Goal: Communication & Community: Share content

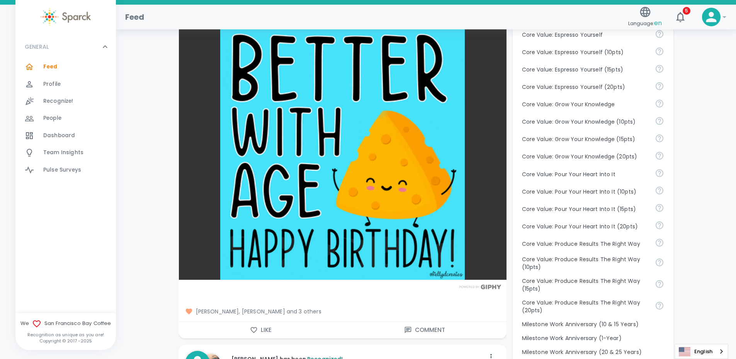
scroll to position [696, 0]
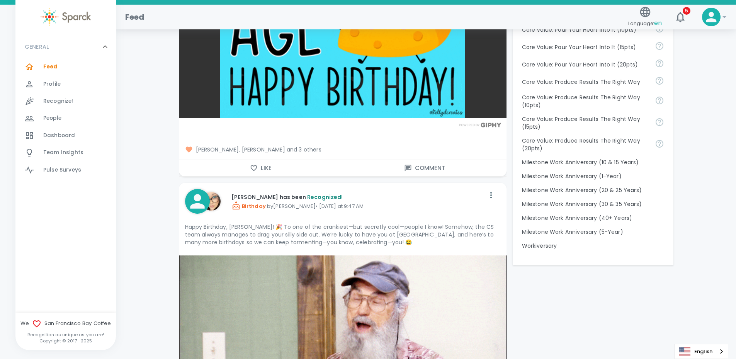
click at [251, 167] on icon "button" at bounding box center [253, 168] width 7 height 6
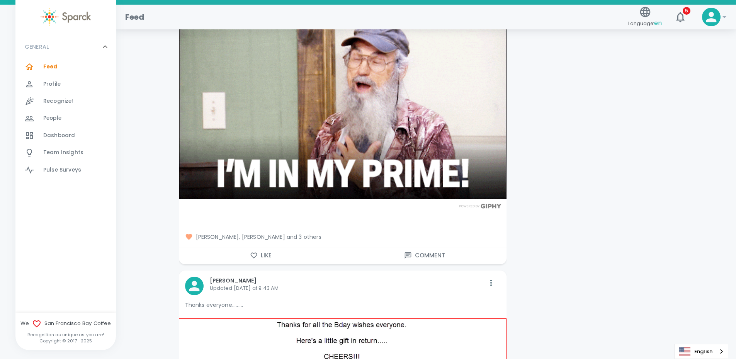
scroll to position [966, 0]
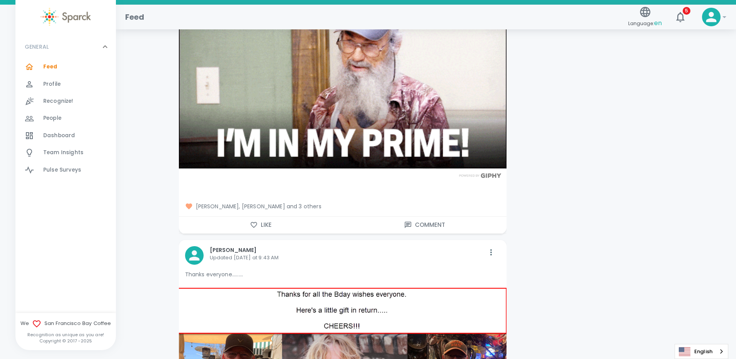
click at [254, 220] on button "Like" at bounding box center [261, 225] width 164 height 16
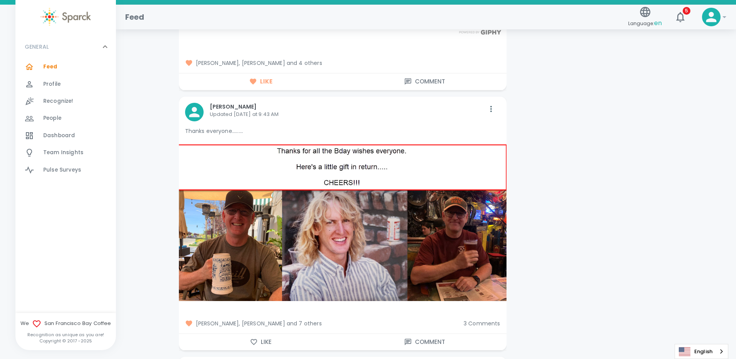
scroll to position [1121, 0]
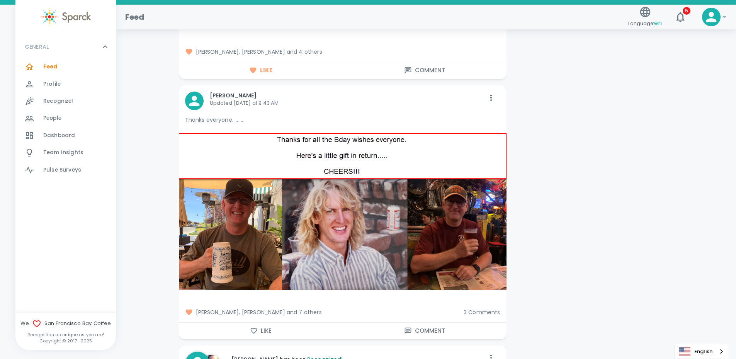
click at [256, 328] on icon "button" at bounding box center [253, 331] width 7 height 6
click at [484, 313] on span "3 Comments" at bounding box center [482, 312] width 37 height 8
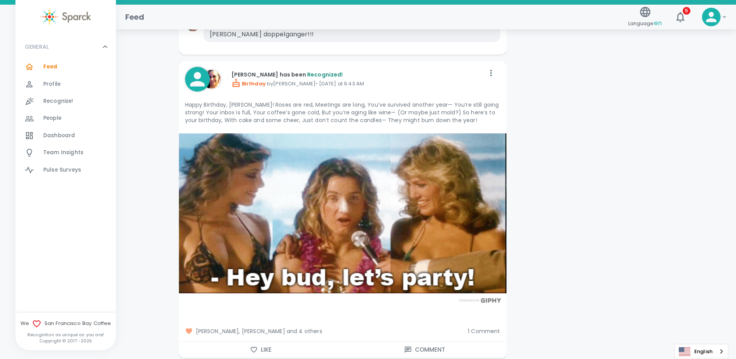
scroll to position [1623, 0]
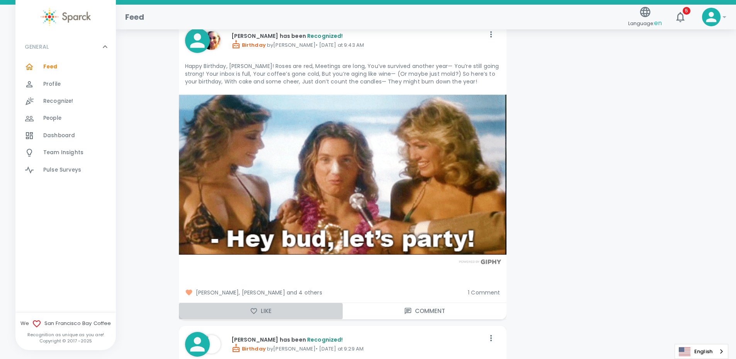
click at [253, 315] on icon "button" at bounding box center [254, 311] width 8 height 8
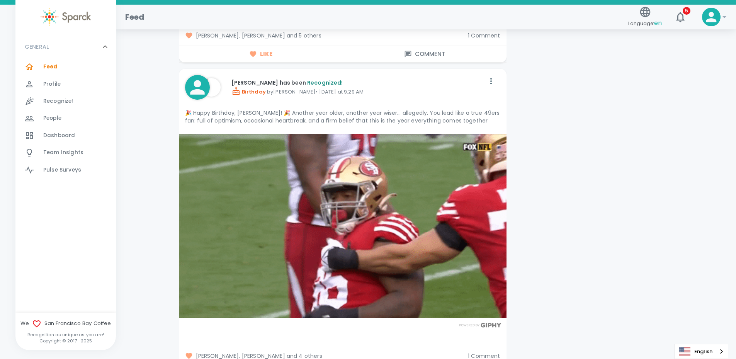
scroll to position [2009, 0]
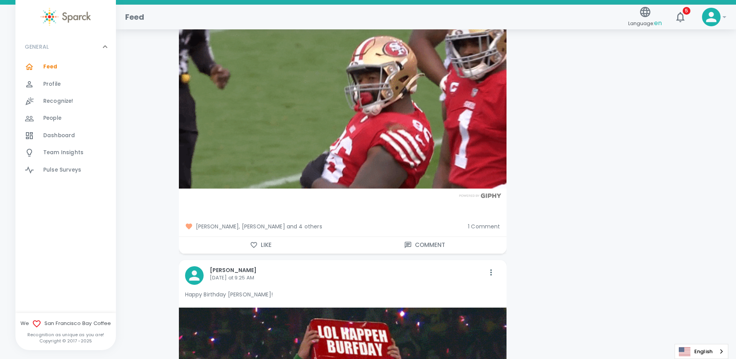
click at [264, 250] on button "Like" at bounding box center [261, 245] width 164 height 16
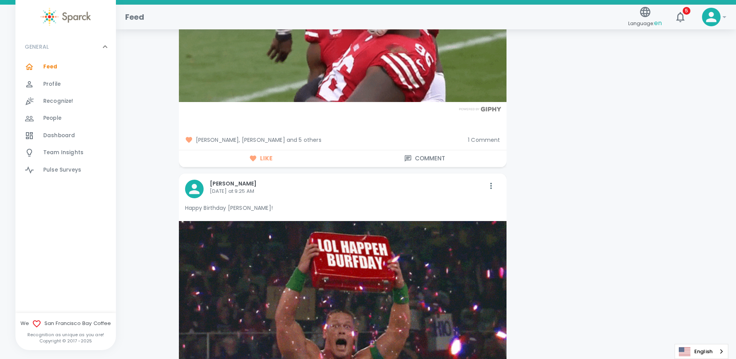
scroll to position [2125, 0]
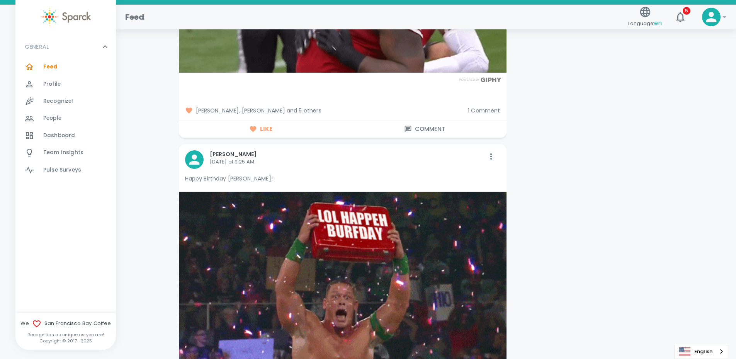
click at [484, 113] on span "1 Comment" at bounding box center [484, 111] width 32 height 8
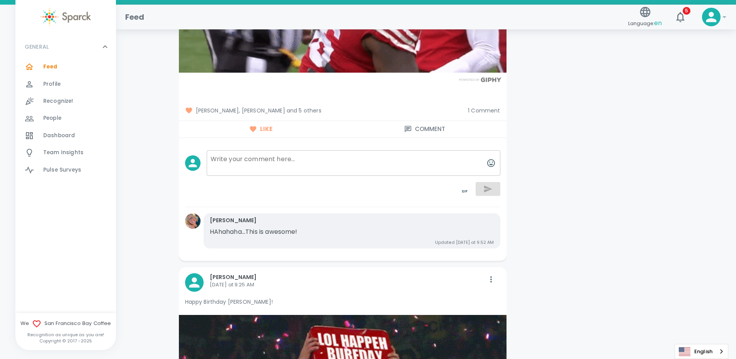
click at [478, 109] on span "1 Comment" at bounding box center [484, 111] width 32 height 8
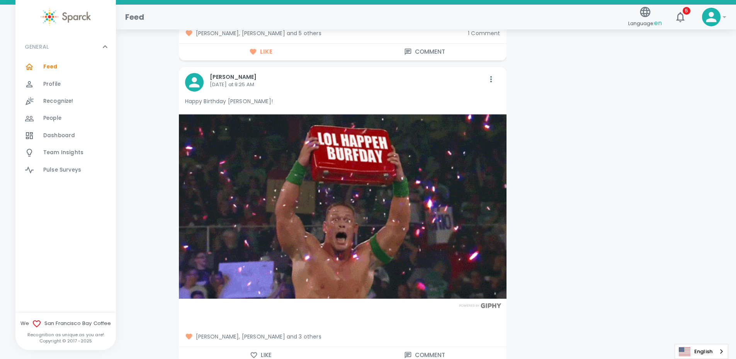
scroll to position [2241, 0]
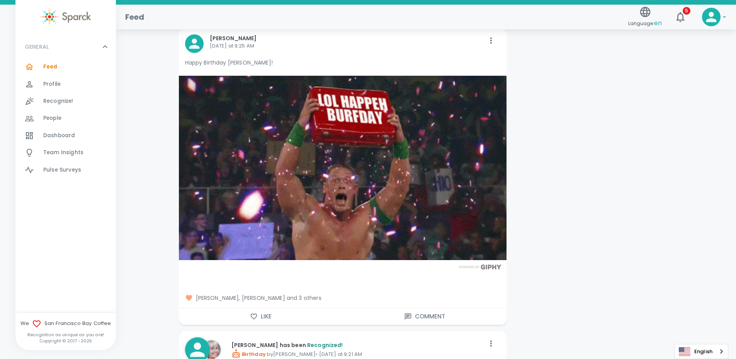
click at [252, 319] on icon "button" at bounding box center [254, 317] width 8 height 8
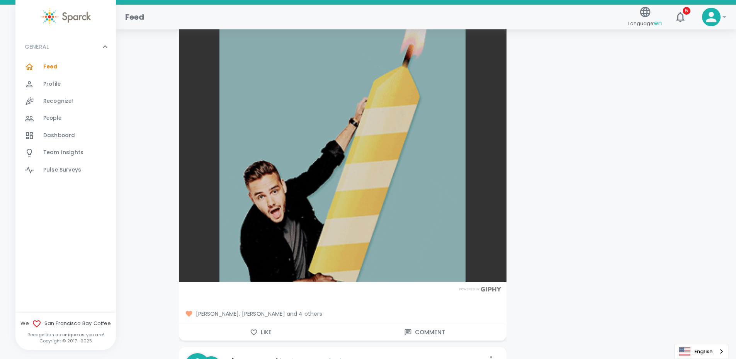
scroll to position [2744, 0]
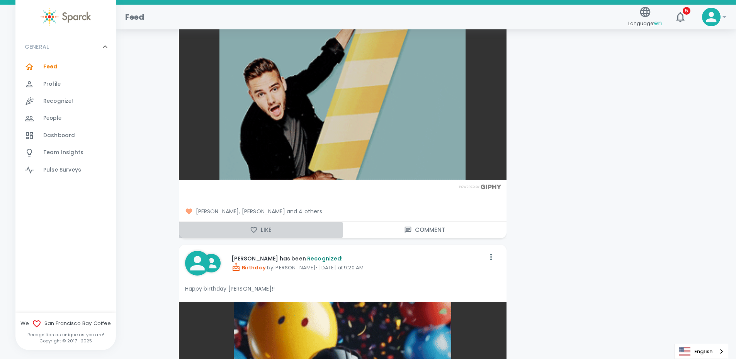
click at [262, 233] on button "Like" at bounding box center [261, 230] width 164 height 16
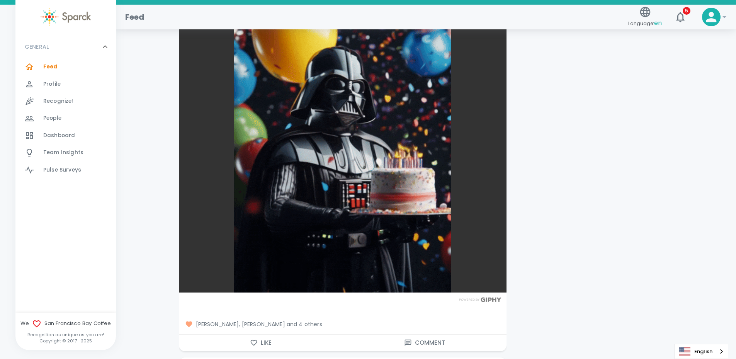
scroll to position [3053, 0]
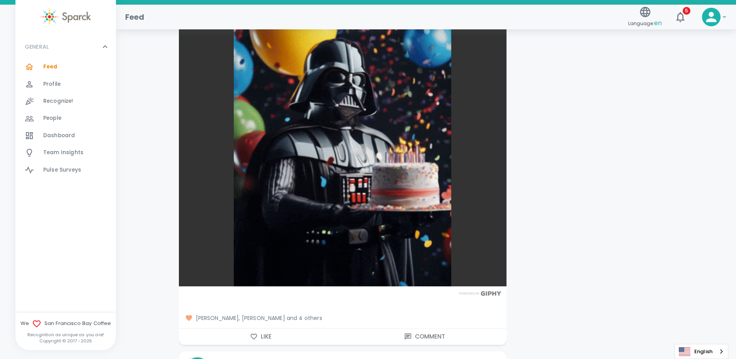
click at [254, 333] on icon "button" at bounding box center [254, 337] width 8 height 8
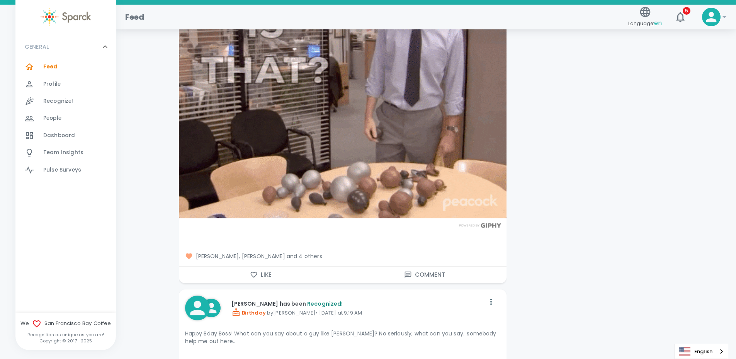
scroll to position [3517, 0]
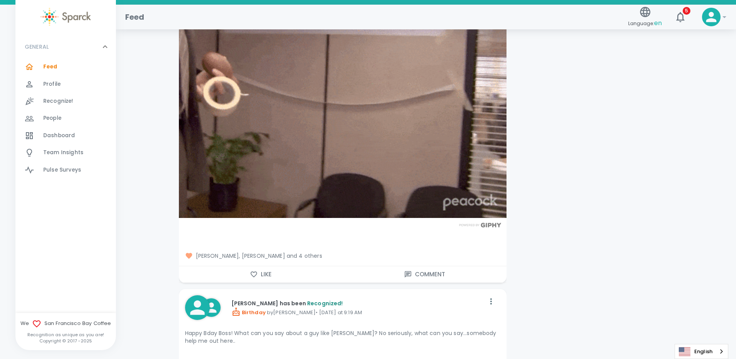
click at [257, 272] on icon "button" at bounding box center [254, 275] width 8 height 8
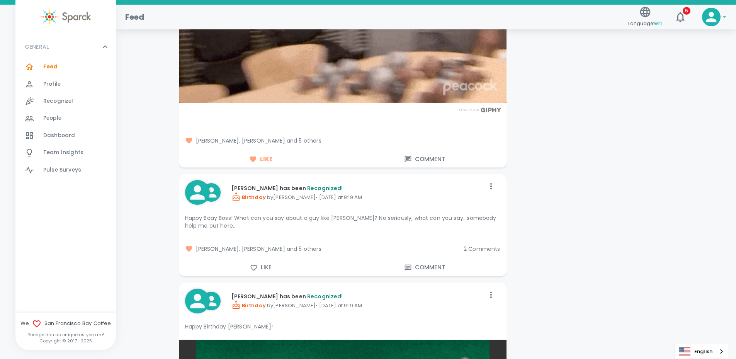
scroll to position [3633, 0]
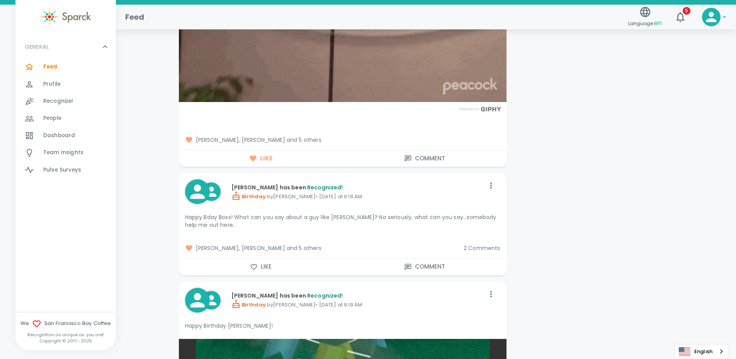
click at [264, 268] on button "Like" at bounding box center [261, 267] width 164 height 16
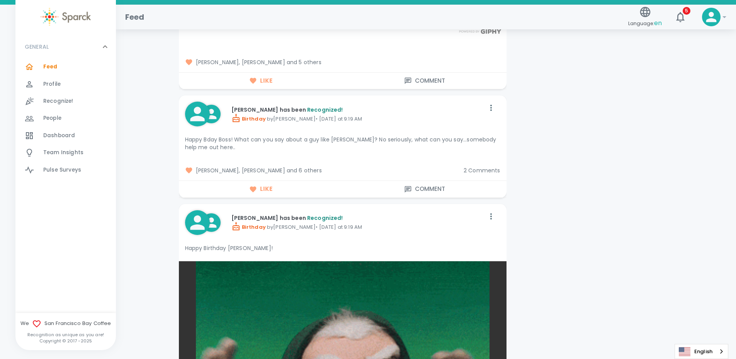
scroll to position [3748, 0]
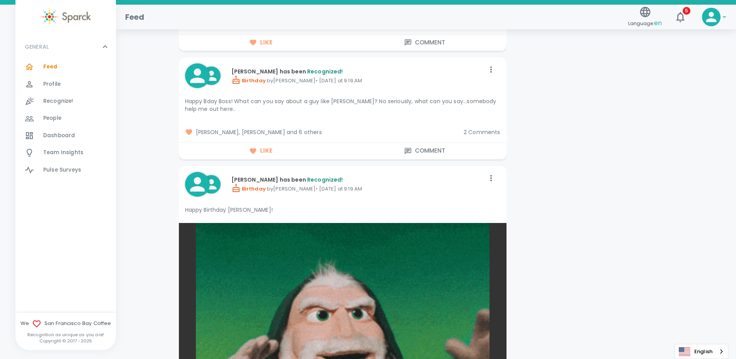
click at [474, 131] on span "2 Comments" at bounding box center [482, 132] width 37 height 8
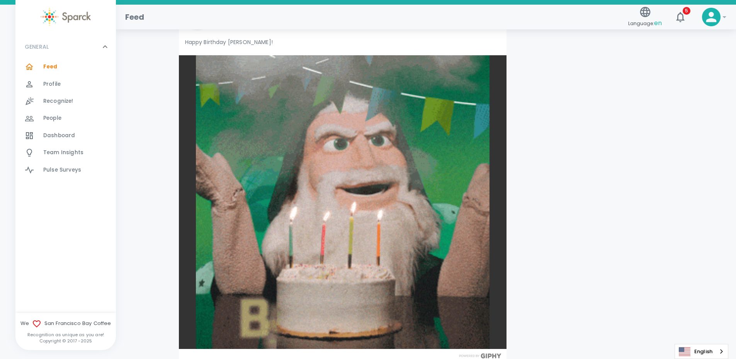
scroll to position [4483, 0]
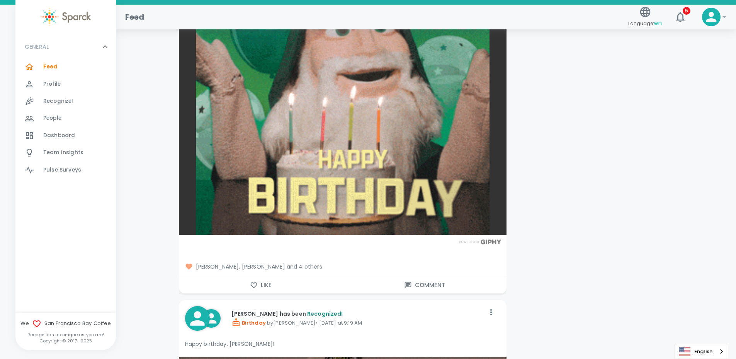
click at [262, 285] on button "Like" at bounding box center [261, 285] width 164 height 16
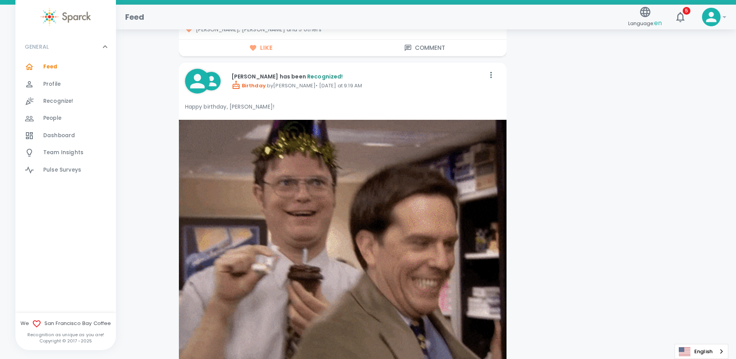
scroll to position [4946, 0]
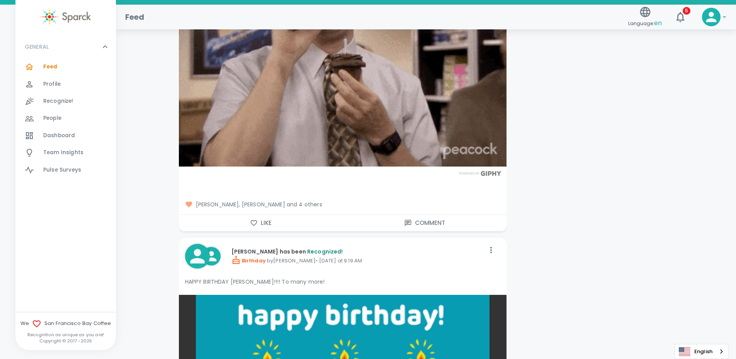
click at [265, 225] on button "Like" at bounding box center [261, 223] width 164 height 16
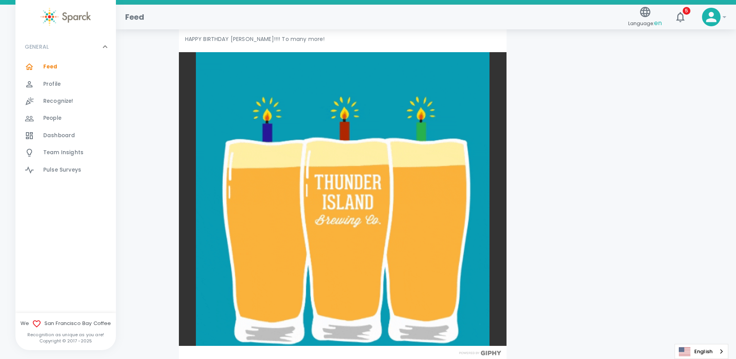
scroll to position [5294, 0]
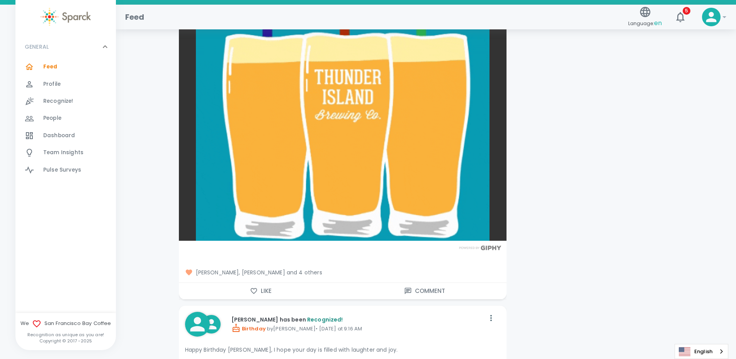
click at [257, 291] on icon "button" at bounding box center [254, 291] width 8 height 8
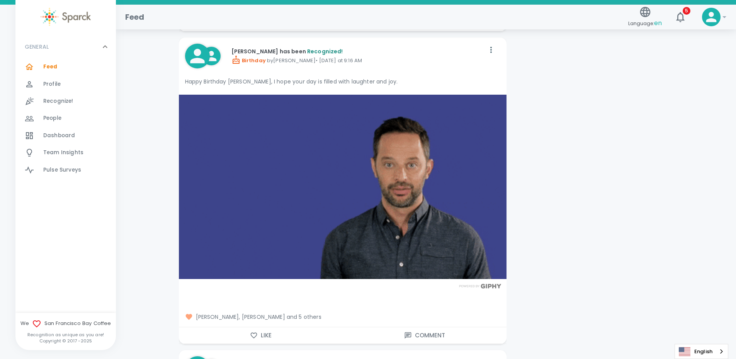
scroll to position [5681, 0]
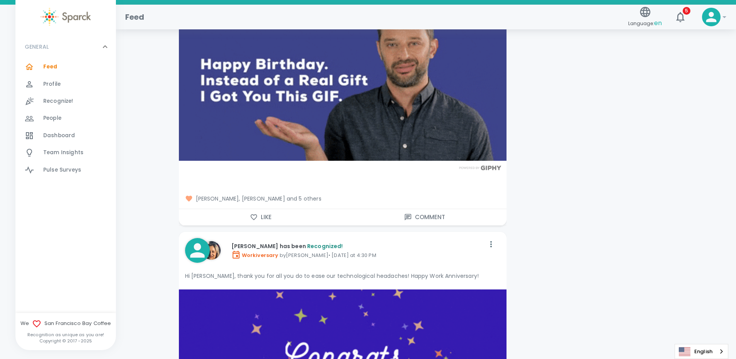
click at [258, 225] on button "Like" at bounding box center [261, 217] width 164 height 16
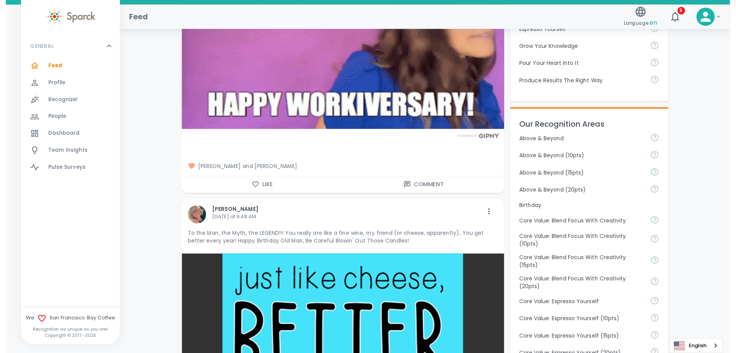
scroll to position [0, 0]
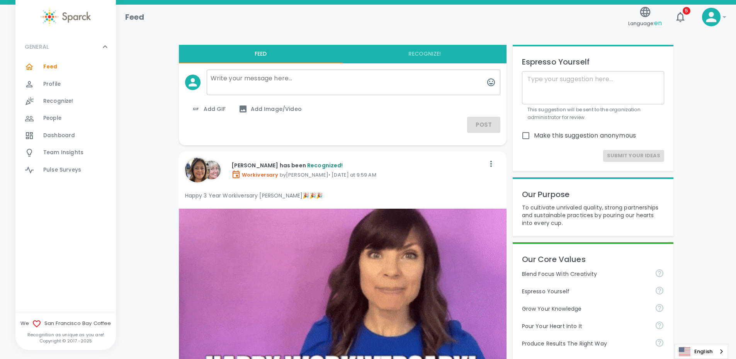
click at [78, 19] on img at bounding box center [66, 17] width 50 height 18
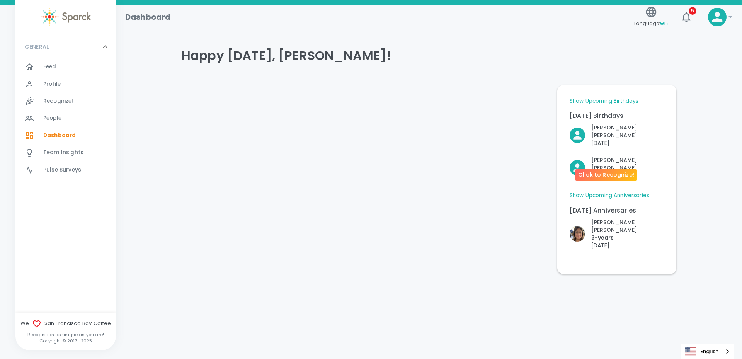
click at [611, 172] on p "[DATE]" at bounding box center [627, 176] width 73 height 8
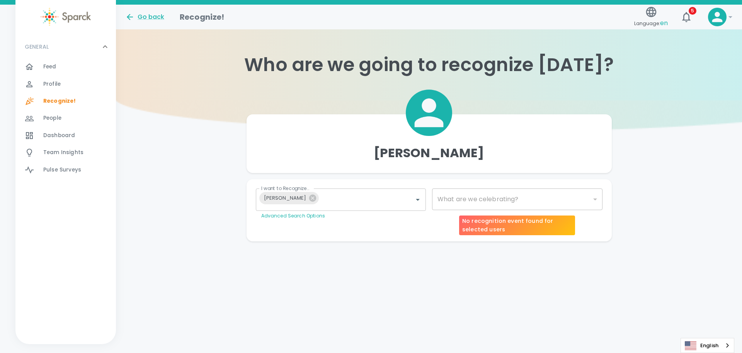
click at [483, 204] on div "​" at bounding box center [517, 200] width 170 height 22
type input "2072"
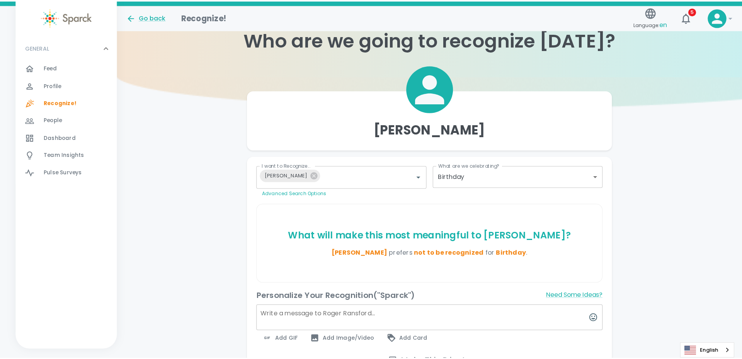
scroll to position [77, 0]
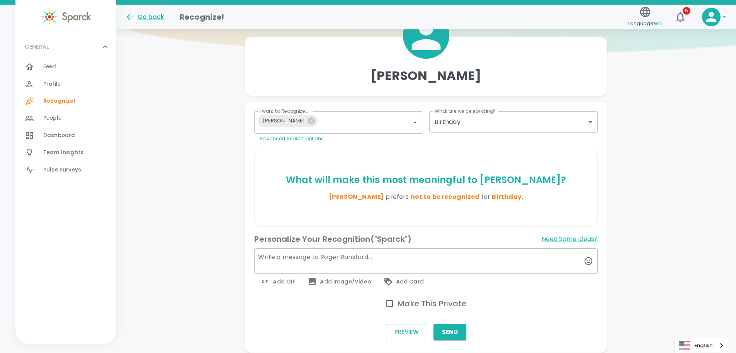
click at [356, 259] on textarea at bounding box center [425, 261] width 343 height 26
click at [259, 257] on textarea "Happy Birthday [PERSON_NAME]! Best of wishes!" at bounding box center [425, 261] width 343 height 26
click at [377, 258] on textarea "Happy Birthday [PERSON_NAME]! Best of wishes!" at bounding box center [425, 261] width 343 height 26
click at [261, 256] on textarea "Happy Birthday [PERSON_NAME]! Best of wishes!" at bounding box center [425, 261] width 343 height 26
click at [259, 257] on textarea "Happy Birthday [PERSON_NAME]! Best of wishes!" at bounding box center [425, 261] width 343 height 26
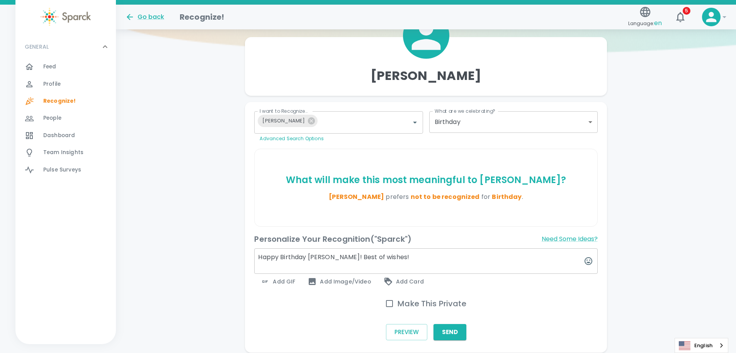
click at [301, 262] on textarea "Happy Birthday [PERSON_NAME]! Best of wishes!" at bounding box center [425, 261] width 343 height 26
click at [260, 256] on textarea "Happy Birthday [PERSON_NAME]! Best of wishes!" at bounding box center [425, 261] width 343 height 26
click at [259, 257] on textarea "I swear I sent this at 09:19AM...Happy Birthday [PERSON_NAME]! Best of wishes!" at bounding box center [425, 261] width 343 height 26
click at [378, 258] on textarea "Ooo man I swear I sent this at 09:19AM...Happy Birthday [PERSON_NAME]! Best of …" at bounding box center [425, 261] width 343 height 26
click at [400, 258] on textarea "Ooo man I swear I sent this at 09:19AM... ahem. Happy Birthday [PERSON_NAME]! B…" at bounding box center [425, 261] width 343 height 26
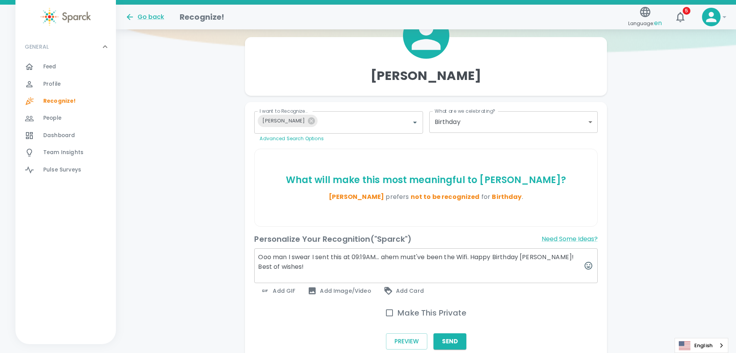
click at [485, 268] on textarea "Ooo man I swear I sent this at 09:19AM... ahem must've been the Wifi. Happy Bir…" at bounding box center [425, 265] width 343 height 35
click at [278, 267] on textarea "Ooo man I swear I sent this at 09:19AM... ahem must've been the Wi-Fi. Happy Bi…" at bounding box center [425, 265] width 343 height 35
click at [324, 267] on textarea "Ooo man I swear I sent this at 09:19AM... ahem must've been the Wi-Fi. Happy Bi…" at bounding box center [425, 265] width 343 height 35
click at [312, 266] on textarea "Ooo man I swear I sent this at 09:19AM... ahem must've been the Wi-Fi. Happy Bi…" at bounding box center [425, 265] width 343 height 35
click at [359, 269] on textarea "Ooo man I swear I sent this at 09:19AM... ahem must've been the Wi-Fi. Happy Bi…" at bounding box center [425, 265] width 343 height 35
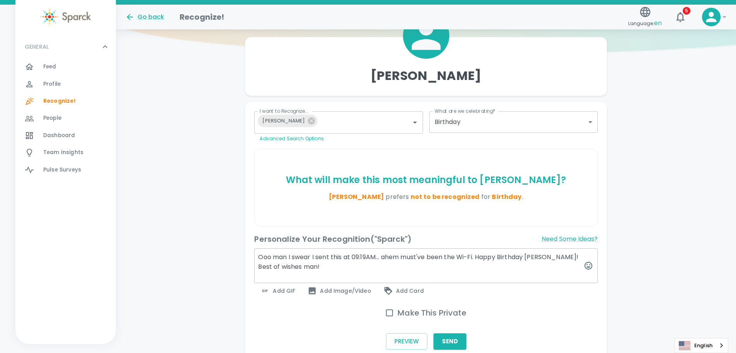
type textarea "Ooo man I swear I sent this at 09:19AM... ahem must've been the Wi-Fi. Happy Bi…"
click at [286, 290] on span "Add GIF" at bounding box center [277, 290] width 35 height 9
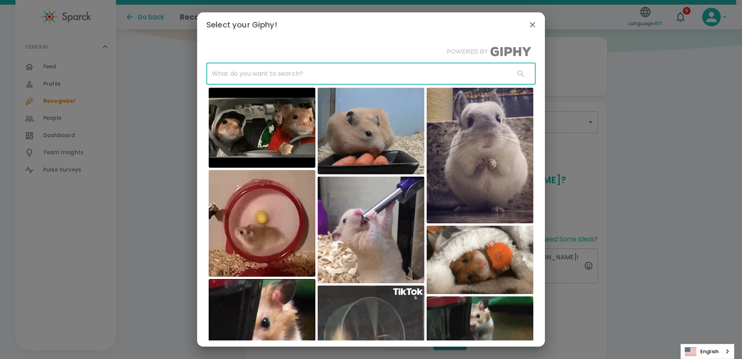
click at [272, 77] on input "text" at bounding box center [357, 74] width 302 height 22
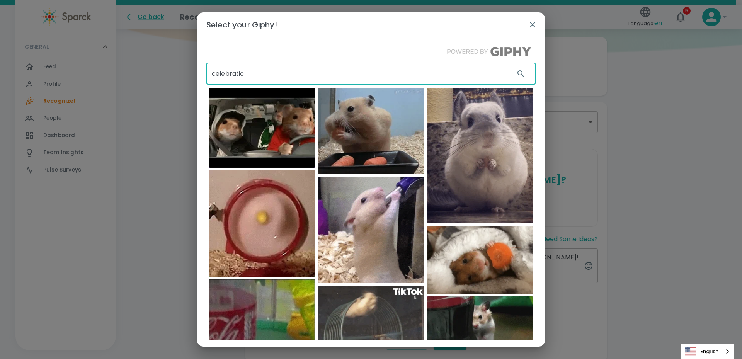
type input "celebration"
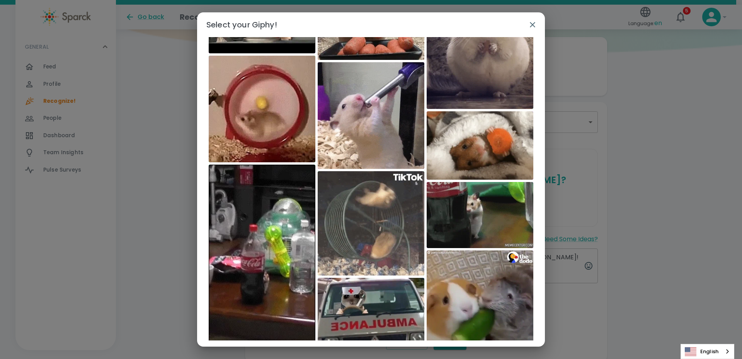
scroll to position [0, 0]
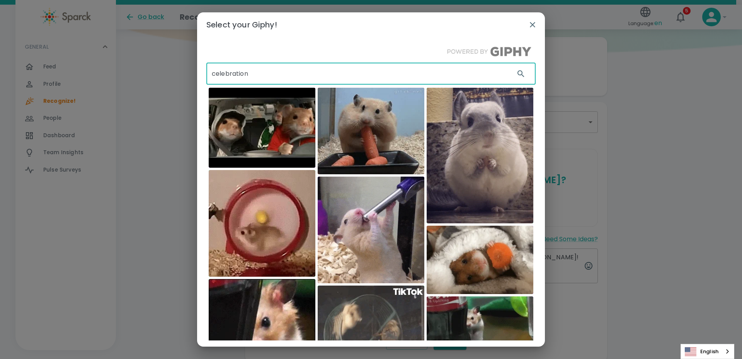
click at [236, 74] on input "celebration" at bounding box center [357, 74] width 302 height 22
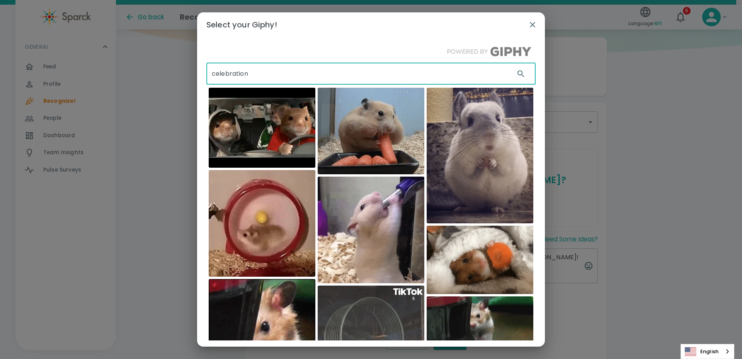
click at [236, 74] on input "celebration" at bounding box center [357, 74] width 302 height 22
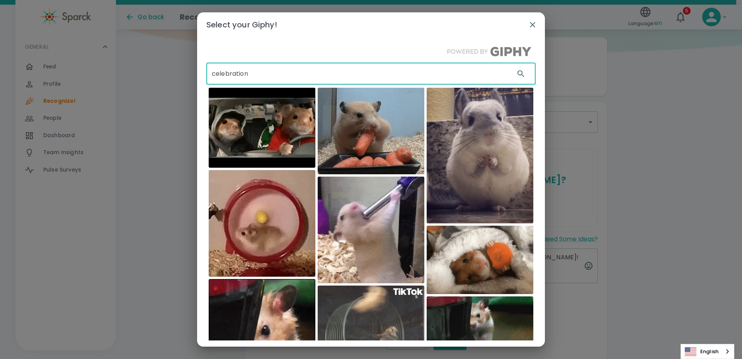
click at [236, 74] on input "celebration" at bounding box center [357, 74] width 302 height 22
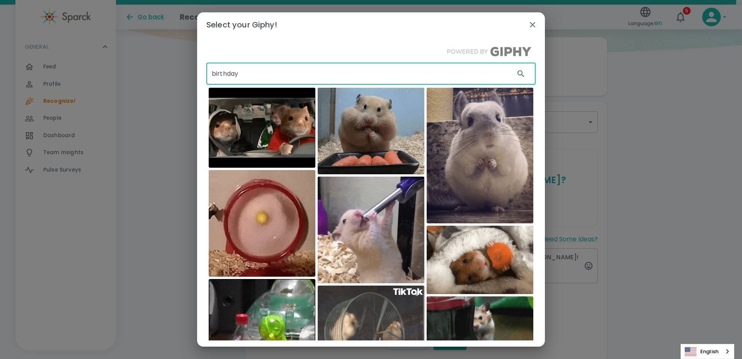
type input "birthday"
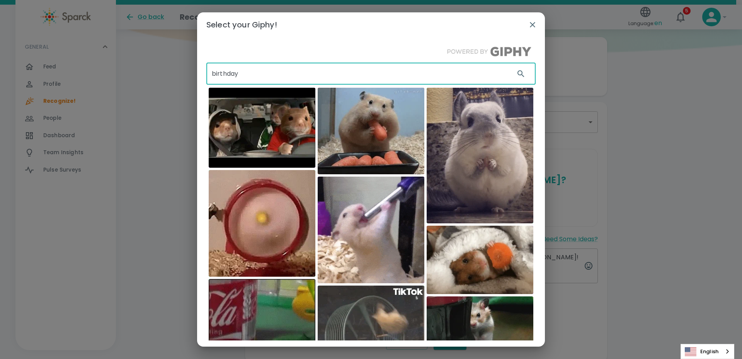
click at [250, 75] on input "birthday" at bounding box center [357, 74] width 302 height 22
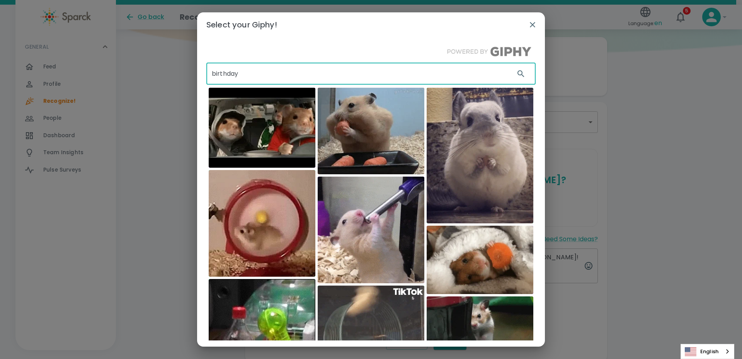
click at [250, 75] on input "birthday" at bounding box center [357, 74] width 302 height 22
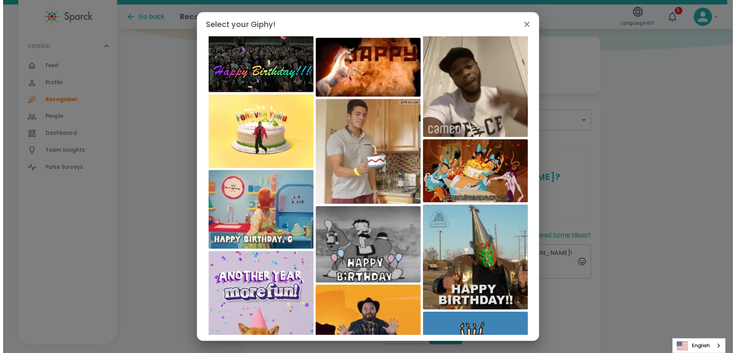
scroll to position [3120, 0]
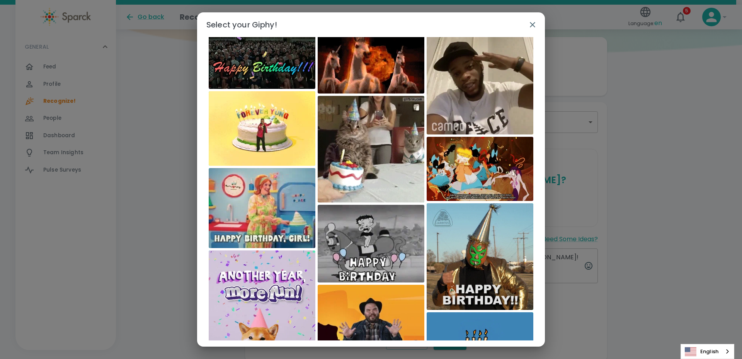
click at [374, 163] on img at bounding box center [371, 149] width 107 height 107
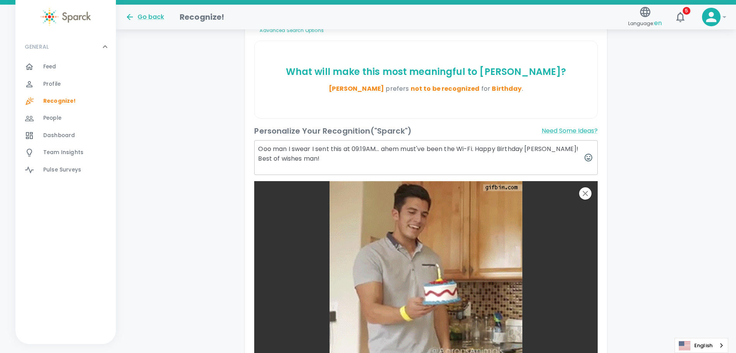
scroll to position [162, 0]
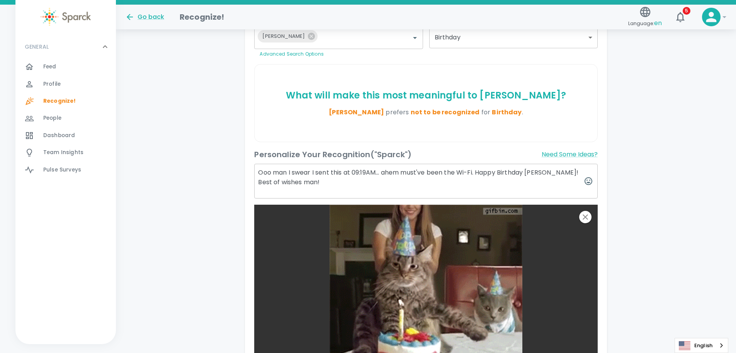
click at [305, 182] on textarea "Ooo man I swear I sent this at 09:19AM... ahem must've been the Wi-Fi. Happy Bi…" at bounding box center [425, 181] width 343 height 35
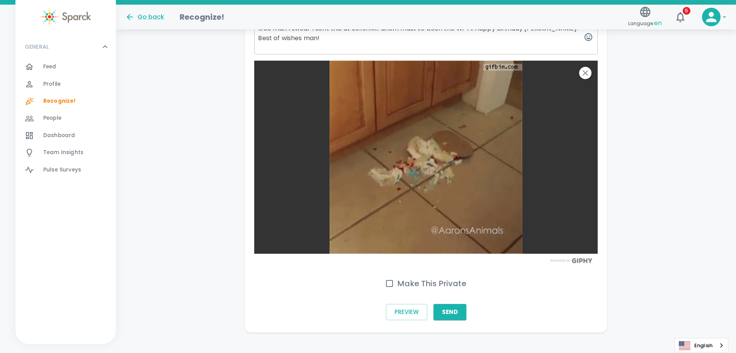
scroll to position [309, 0]
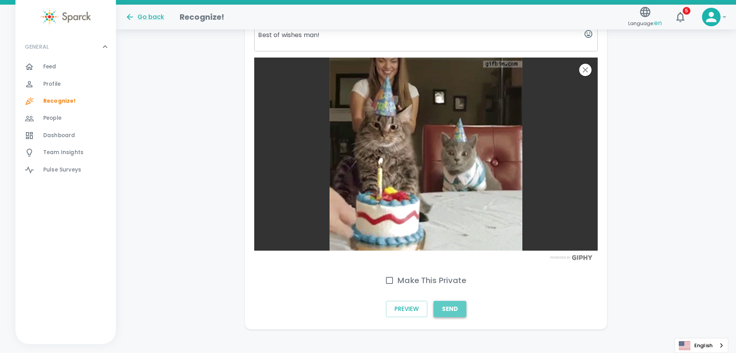
click at [461, 308] on button "Send" at bounding box center [450, 309] width 33 height 16
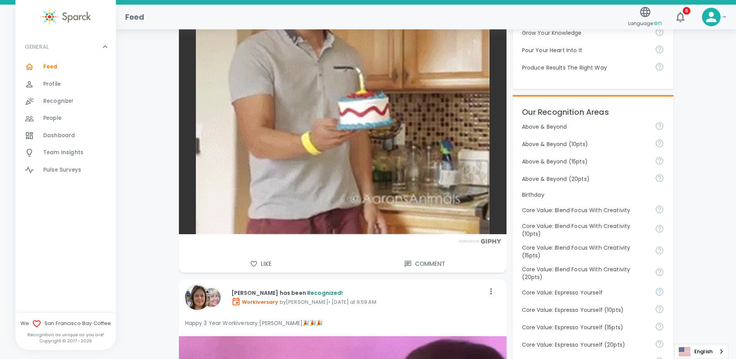
scroll to position [155, 0]
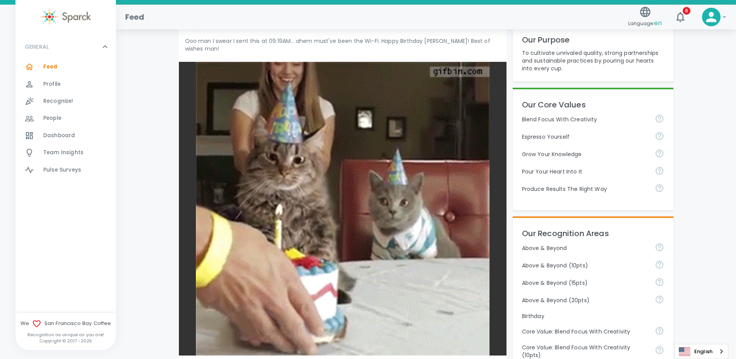
click at [57, 22] on img at bounding box center [66, 17] width 50 height 18
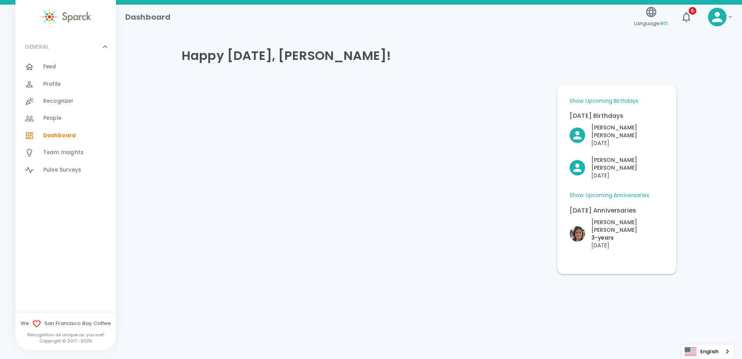
click at [81, 68] on div "Feed 0" at bounding box center [79, 66] width 73 height 11
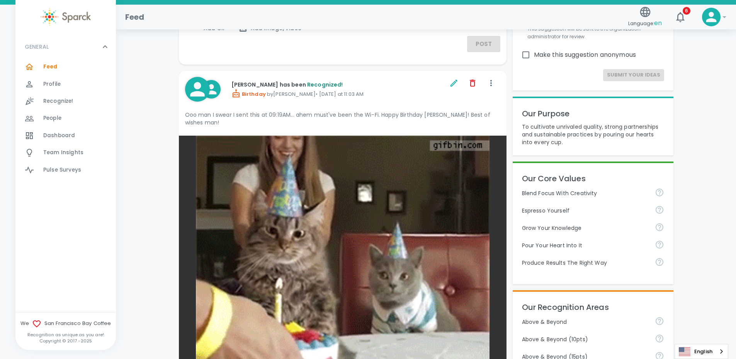
scroll to position [77, 0]
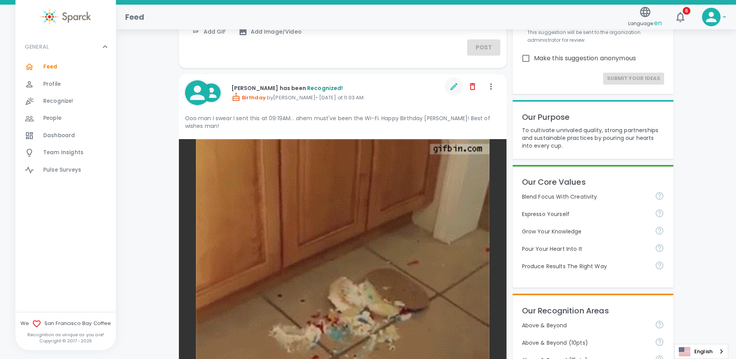
click at [458, 88] on icon "button" at bounding box center [453, 86] width 9 height 9
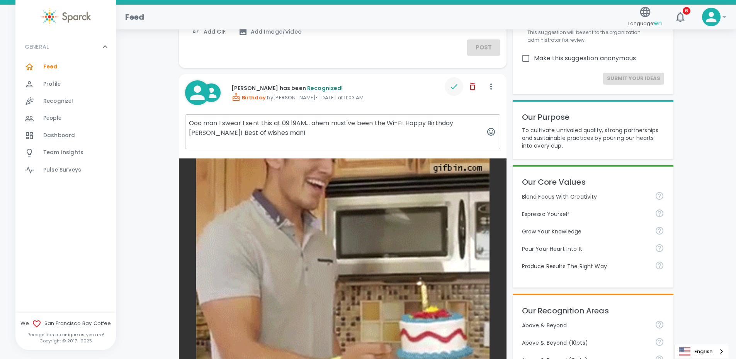
click at [278, 128] on textarea "Ooo man I swear I sent this at 09:19AM... ahem must've been the Wi-Fi. Happy Bi…" at bounding box center [342, 131] width 315 height 35
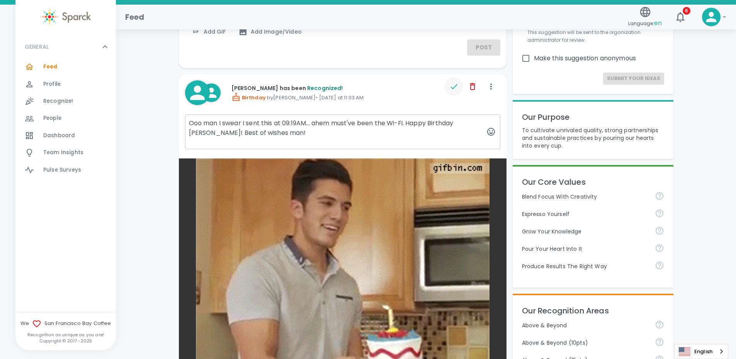
click at [282, 124] on textarea "Ooo man I swear I sent this at 09:19AM... ahem must've been the Wi-Fi. Happy Bi…" at bounding box center [342, 131] width 315 height 35
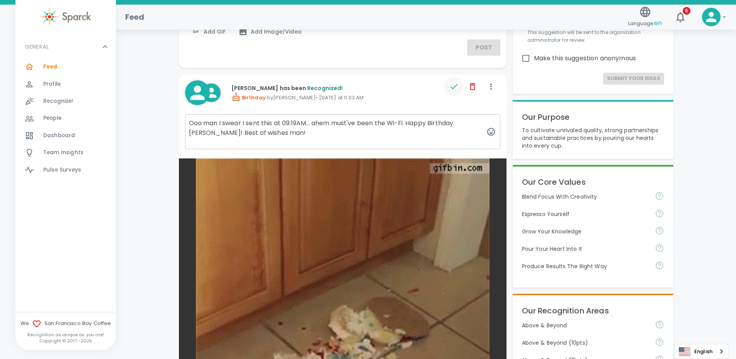
click at [284, 124] on textarea "Ooo man I swear I sent this at 09:19AM... ahem must've been the Wi-Fi. Happy Bi…" at bounding box center [342, 131] width 315 height 35
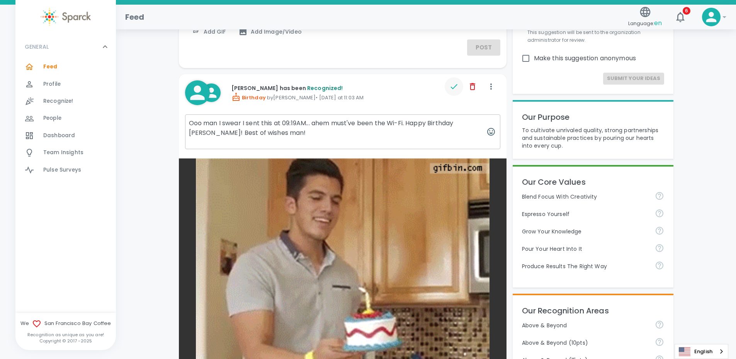
click at [455, 89] on icon "button" at bounding box center [453, 86] width 9 height 9
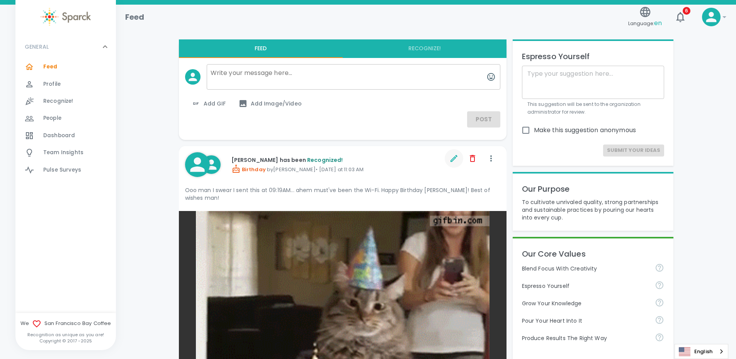
scroll to position [0, 0]
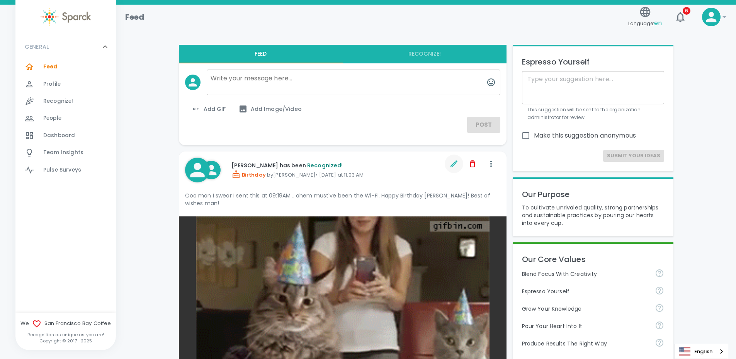
click at [68, 17] on img at bounding box center [66, 17] width 50 height 18
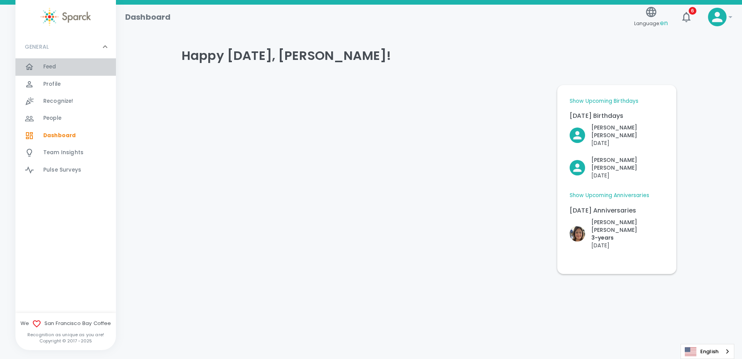
click at [50, 69] on span "Feed" at bounding box center [49, 67] width 13 height 8
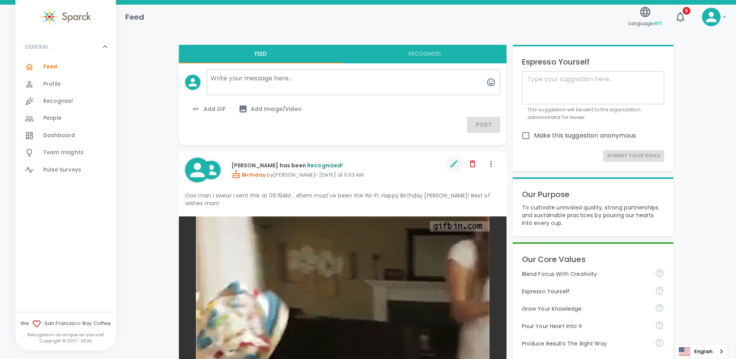
click at [449, 165] on icon "button" at bounding box center [453, 163] width 9 height 9
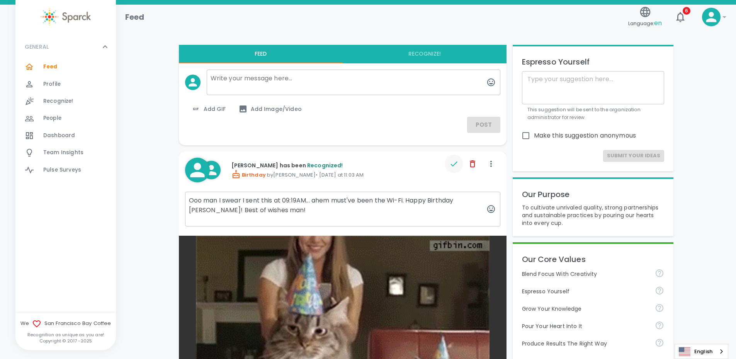
click at [282, 202] on textarea "Ooo man I swear I sent this at 09:19AM... ahem must've been the Wi-Fi. Happy Bi…" at bounding box center [342, 209] width 315 height 35
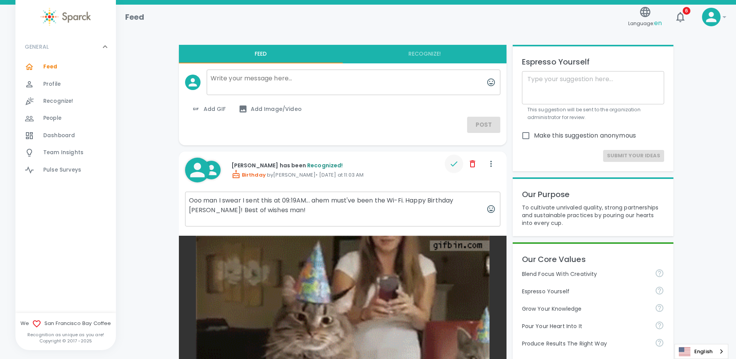
click at [273, 202] on textarea "Ooo man I swear I sent this at 09:19AM... ahem must've been the Wi-Fi. Happy Bi…" at bounding box center [342, 209] width 315 height 35
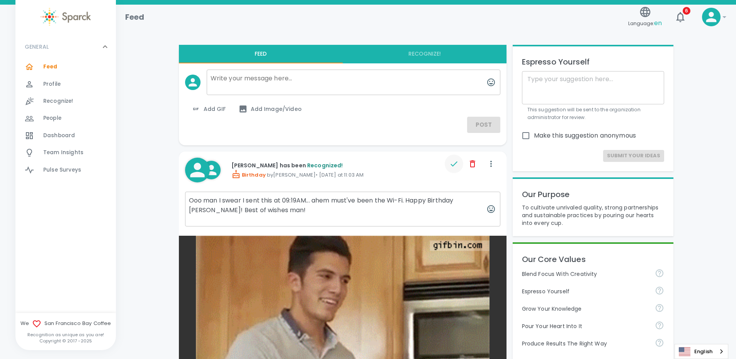
click at [281, 202] on textarea "Ooo man I swear I sent this at 09:19AM... ahem must've been the Wi-Fi. Happy Bi…" at bounding box center [342, 209] width 315 height 35
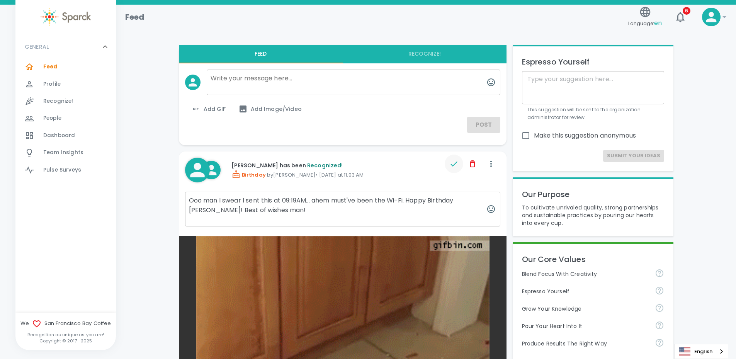
click at [287, 202] on textarea "Ooo man I swear I sent this at 09:19AM... ahem must've been the Wi-Fi. Happy Bi…" at bounding box center [342, 209] width 315 height 35
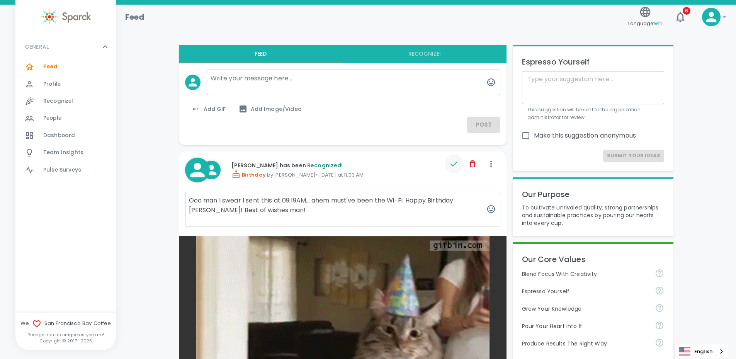
drag, startPoint x: 277, startPoint y: 202, endPoint x: 306, endPoint y: 202, distance: 29.8
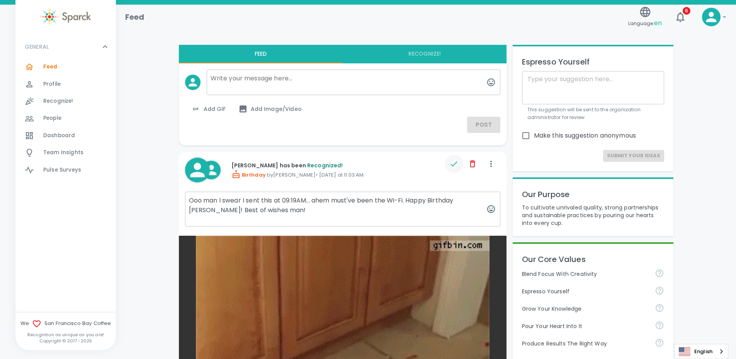
click at [306, 202] on textarea "Ooo man I swear I sent this at 09:19AM... ahem must've been the Wi-Fi. Happy Bi…" at bounding box center [342, 209] width 315 height 35
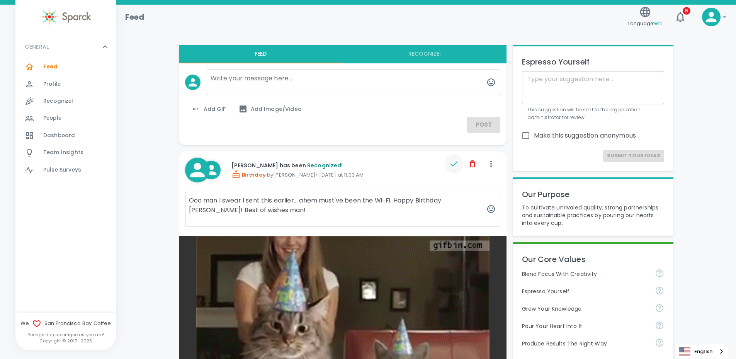
type textarea "Ooo man I swear I sent this earlier... ahem must've been the Wi-Fi. Happy Birth…"
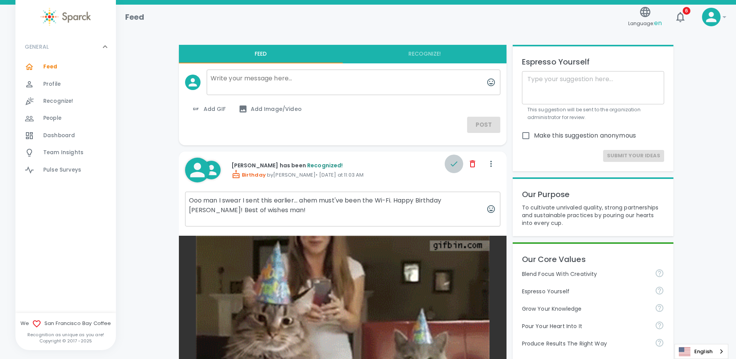
click at [453, 168] on icon "button" at bounding box center [453, 163] width 9 height 9
